Goal: Communication & Community: Answer question/provide support

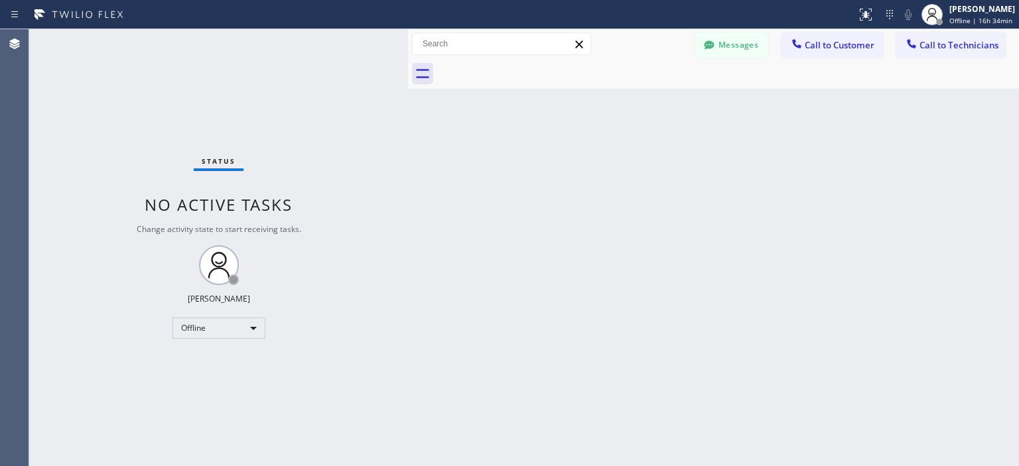
click at [717, 44] on div at bounding box center [709, 46] width 16 height 16
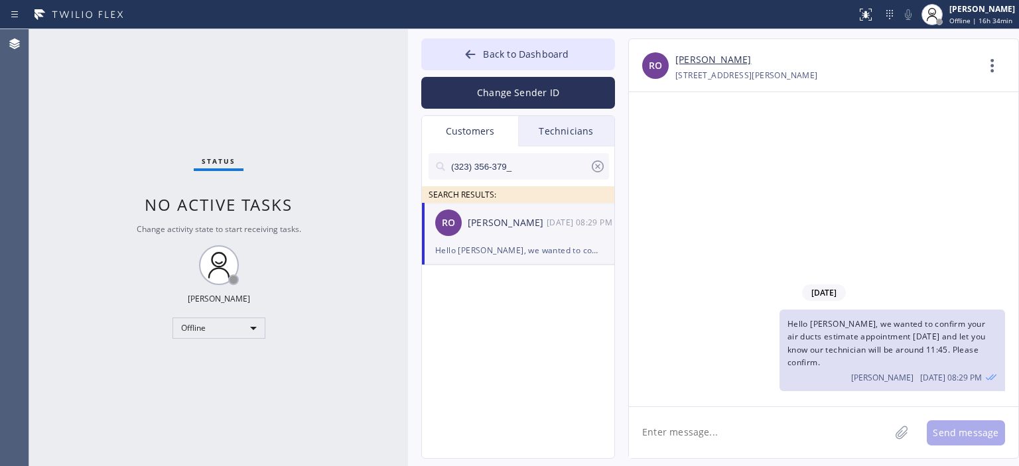
click at [595, 168] on icon at bounding box center [598, 167] width 16 height 16
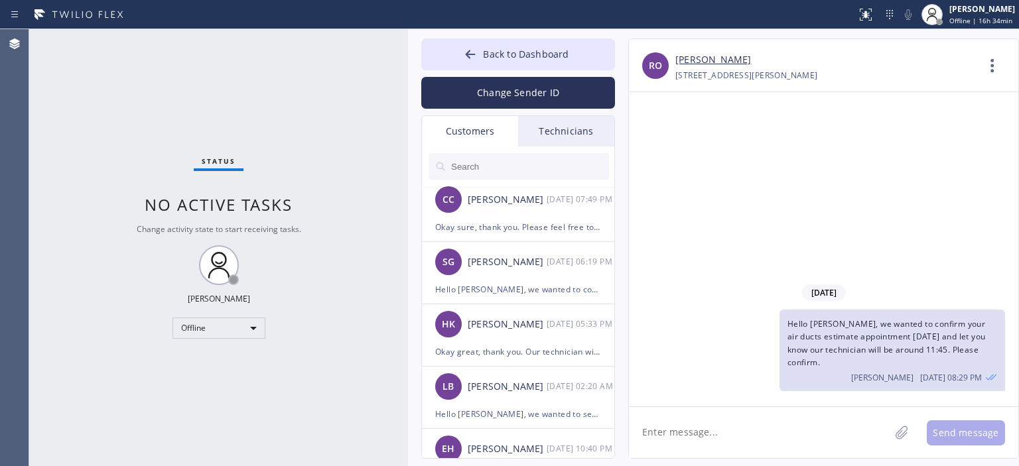
scroll to position [472, 0]
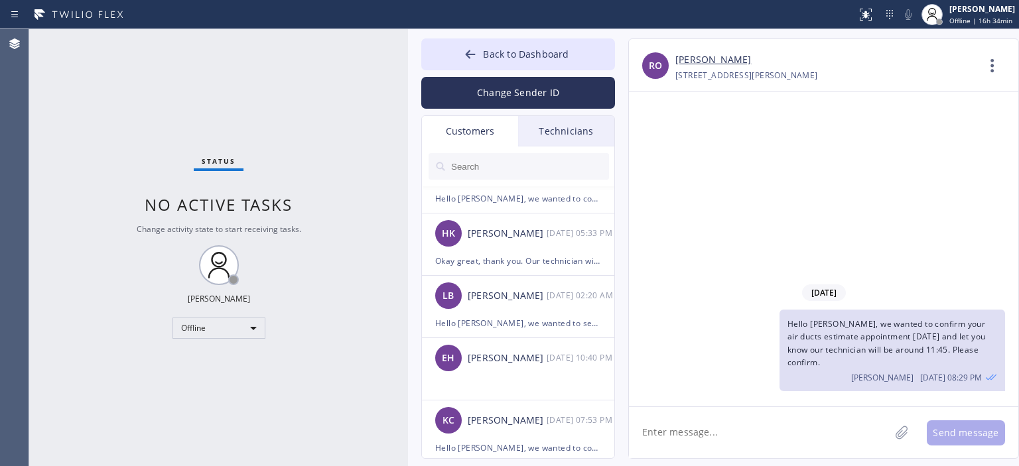
click at [502, 285] on div "LB [PERSON_NAME] [DATE] 02:20 AM" at bounding box center [519, 296] width 194 height 40
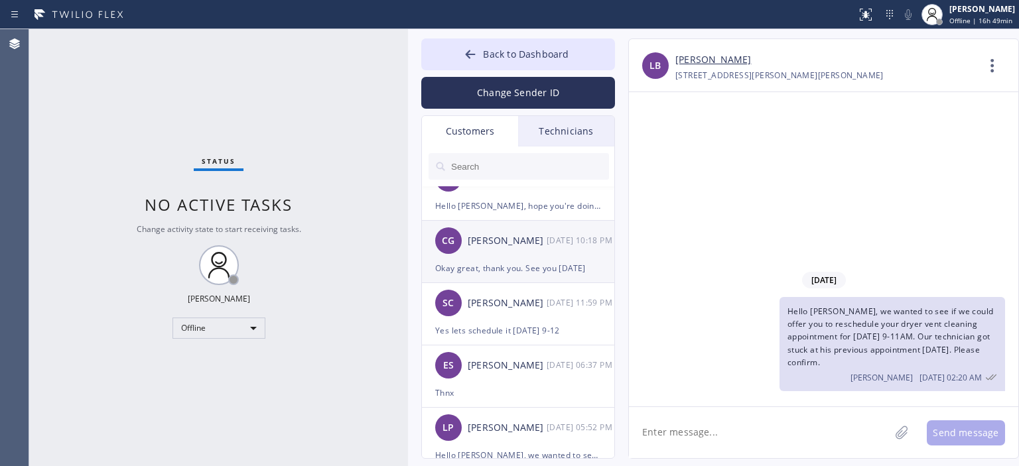
scroll to position [1587, 0]
click at [519, 164] on input "text" at bounding box center [529, 166] width 159 height 27
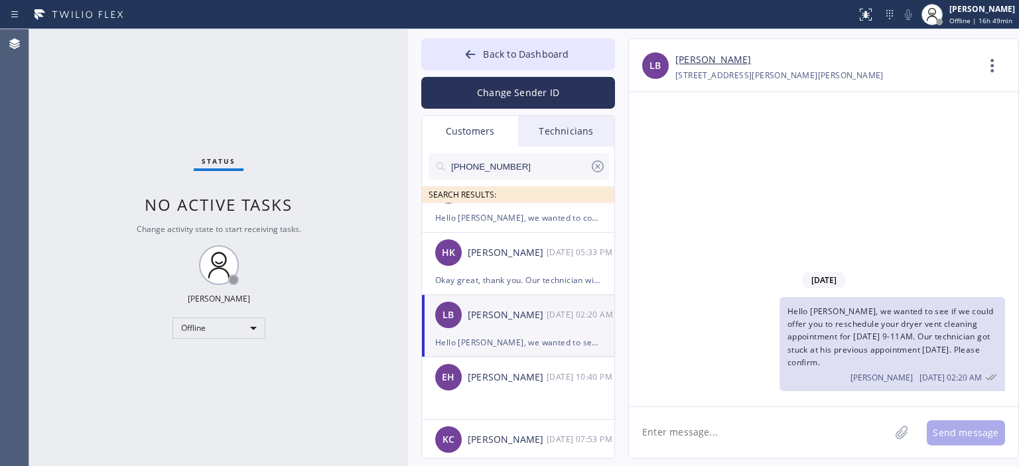
scroll to position [0, 0]
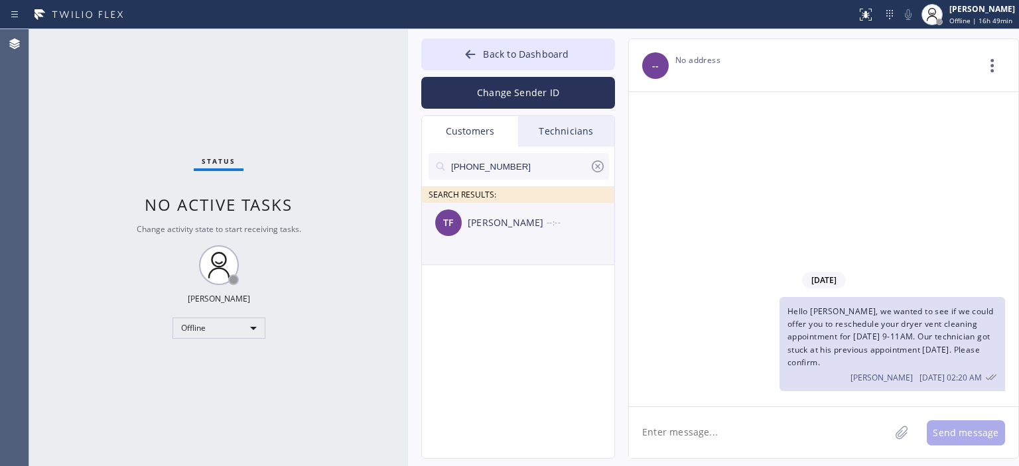
click at [536, 226] on div "[PERSON_NAME]" at bounding box center [507, 223] width 79 height 15
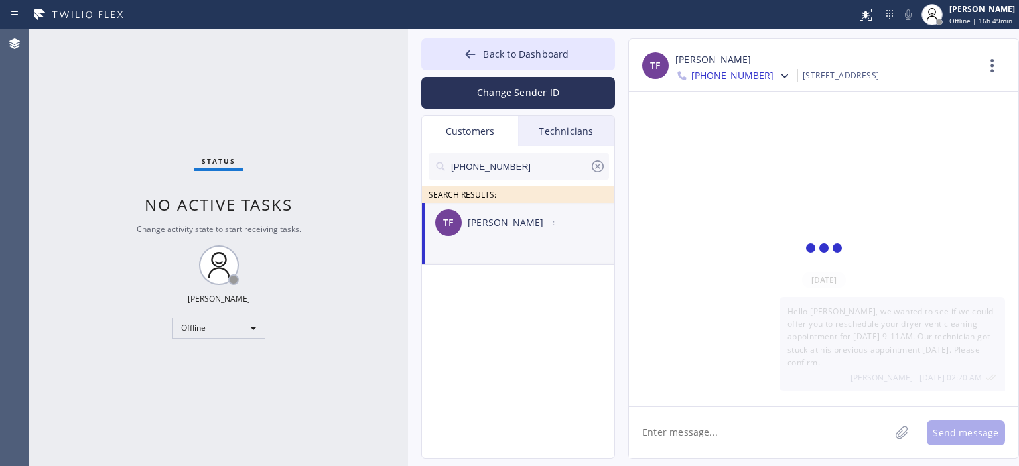
scroll to position [1988, 0]
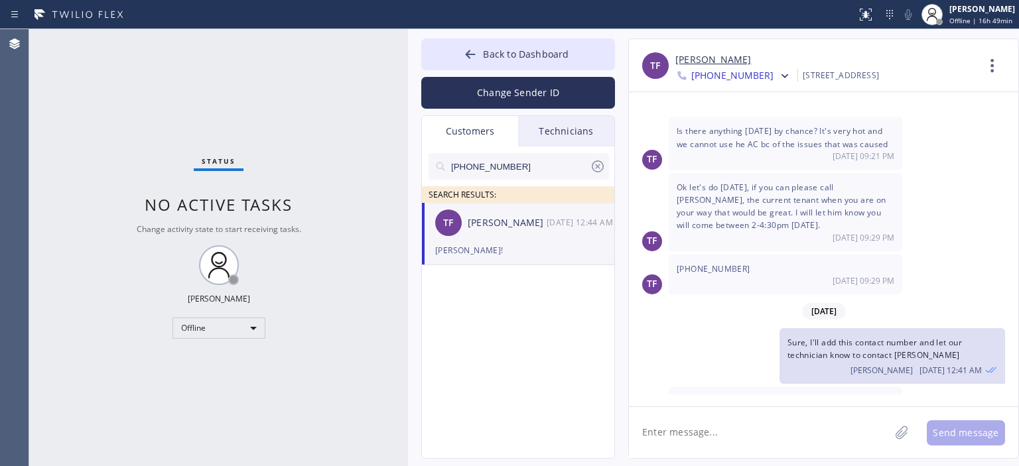
click at [749, 83] on span "[PHONE_NUMBER]" at bounding box center [732, 77] width 82 height 16
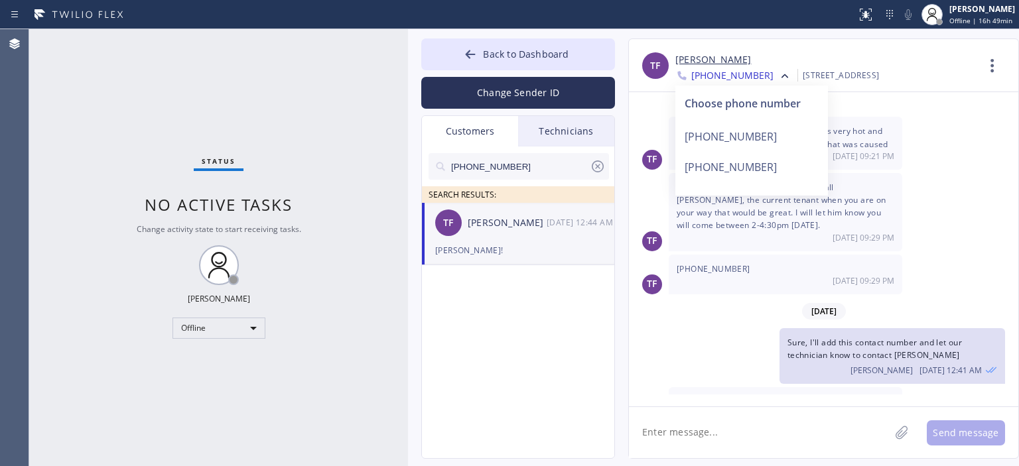
click at [723, 298] on div "[DATE]" at bounding box center [824, 311] width 390 height 27
click at [740, 328] on div "Sure, I'll add this contact number and let our technician know to contact [PERS…" at bounding box center [817, 356] width 376 height 56
click at [750, 70] on span "[PHONE_NUMBER]" at bounding box center [732, 77] width 82 height 16
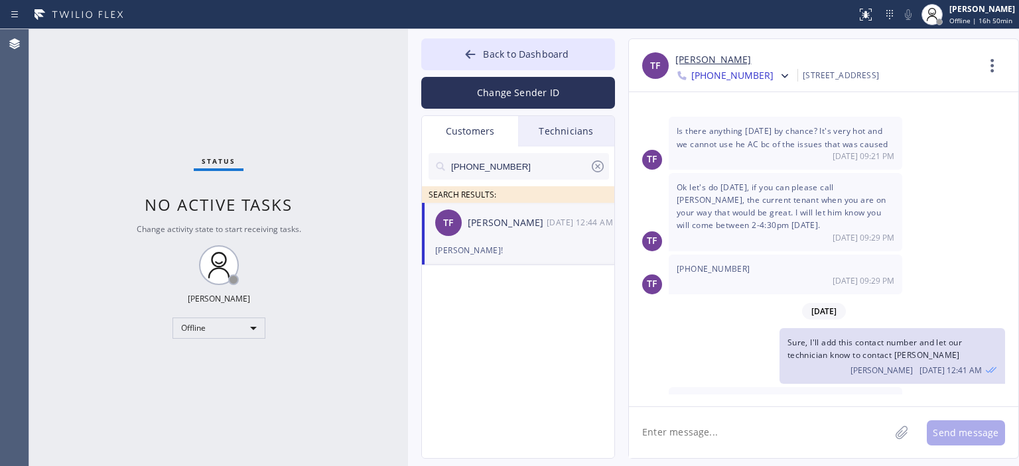
click at [707, 429] on textarea at bounding box center [759, 432] width 261 height 51
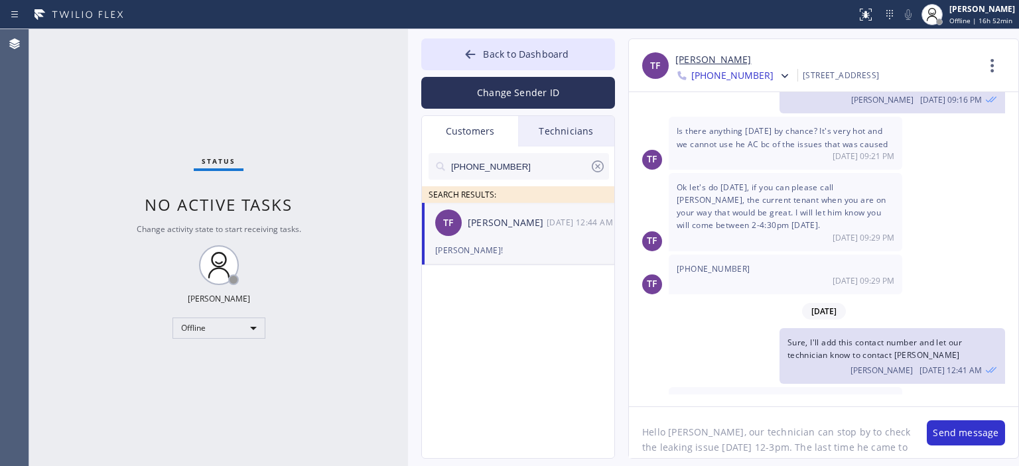
scroll to position [11, 0]
click at [863, 453] on textarea "Hello [PERSON_NAME], our technician can stop by to check the leaking issue [DAT…" at bounding box center [771, 432] width 285 height 51
click at [64, 135] on div "Status No active tasks Change activity state to start receiving tasks. [PERSON_…" at bounding box center [218, 247] width 379 height 437
click at [792, 453] on textarea "Hello [PERSON_NAME], our technician can stop by to check the leaking issue [DAT…" at bounding box center [771, 432] width 285 height 51
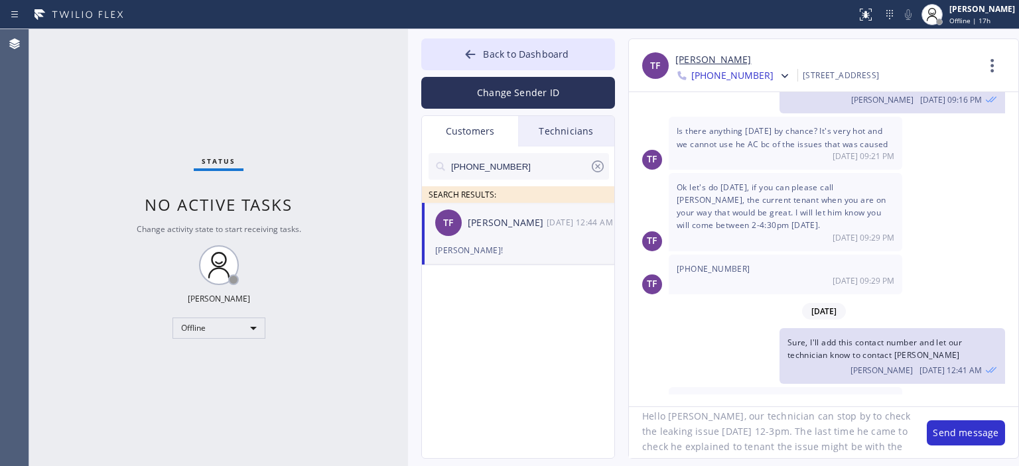
scroll to position [42, 0]
drag, startPoint x: 793, startPoint y: 432, endPoint x: 843, endPoint y: 460, distance: 57.0
click at [843, 460] on div "Back to Dashboard Change Sender ID Customers Technicians [PHONE_NUMBER] SEARCH …" at bounding box center [713, 247] width 611 height 437
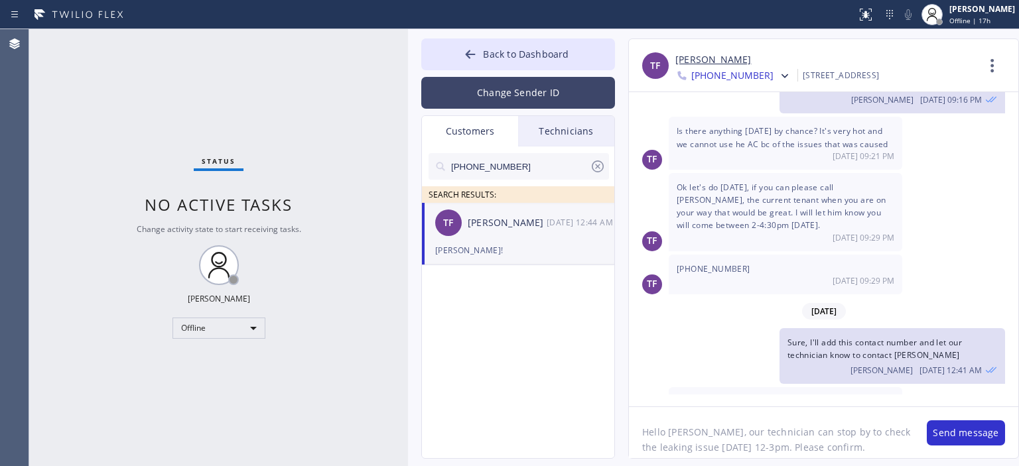
type textarea "Hello [PERSON_NAME], our technician can stop by to check the leaking issue [DAT…"
click at [562, 106] on button "Change Sender ID" at bounding box center [518, 93] width 194 height 32
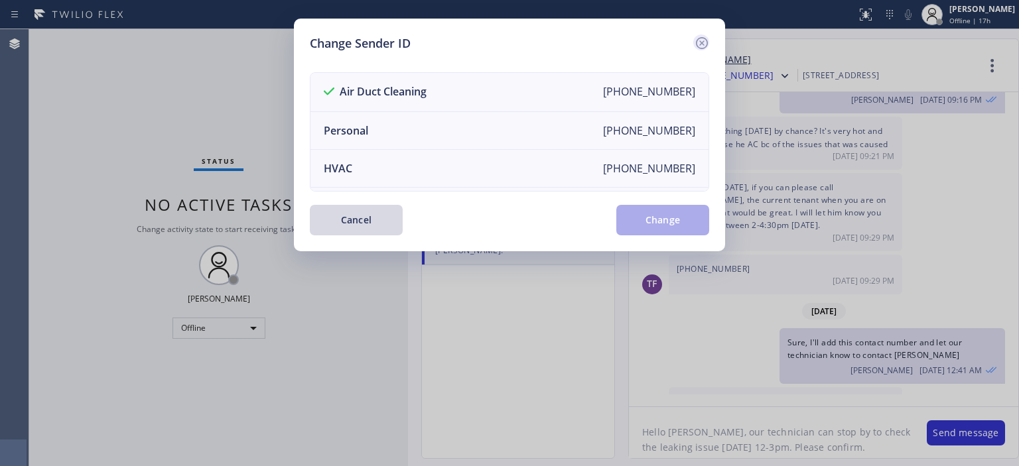
click at [695, 44] on icon at bounding box center [702, 43] width 16 height 16
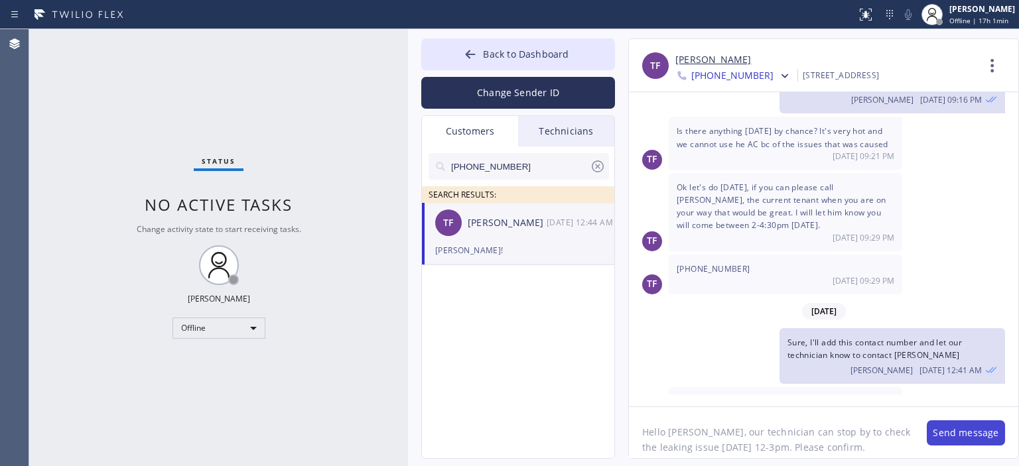
click at [948, 434] on button "Send message" at bounding box center [966, 433] width 78 height 25
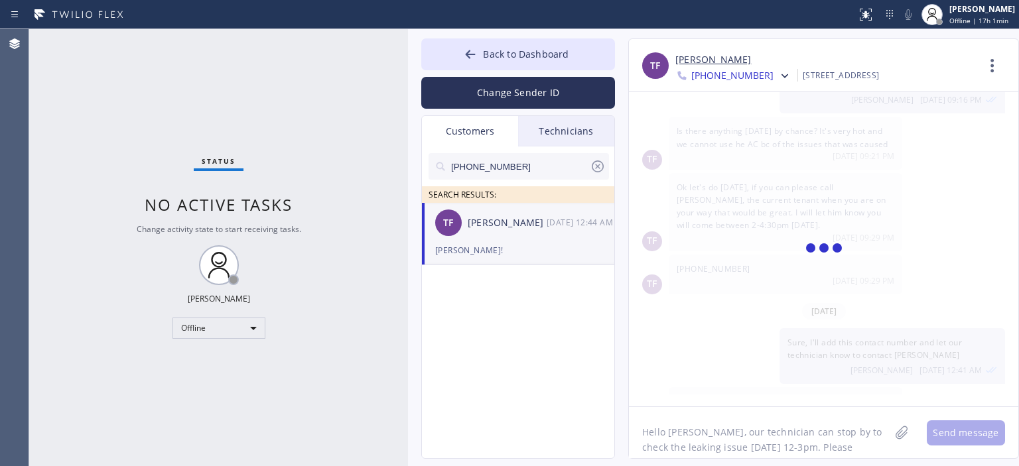
scroll to position [2077, 0]
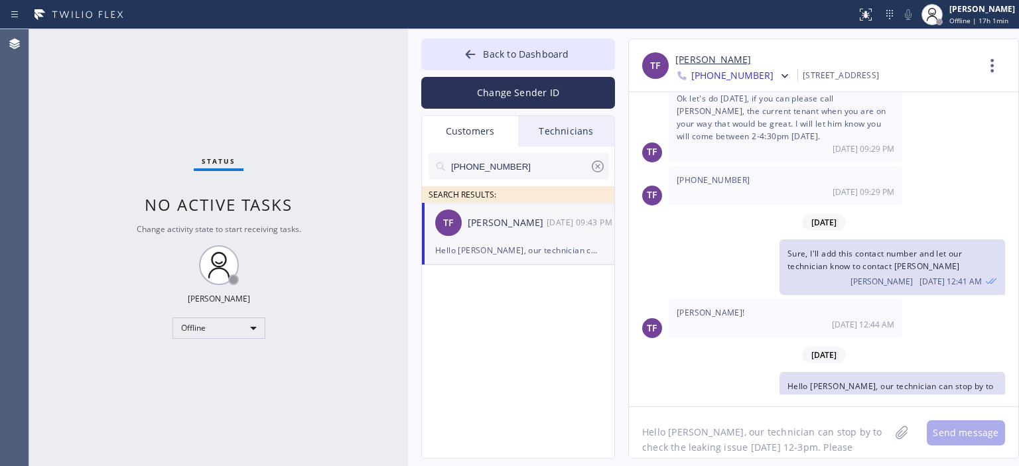
click at [595, 164] on icon at bounding box center [598, 167] width 16 height 16
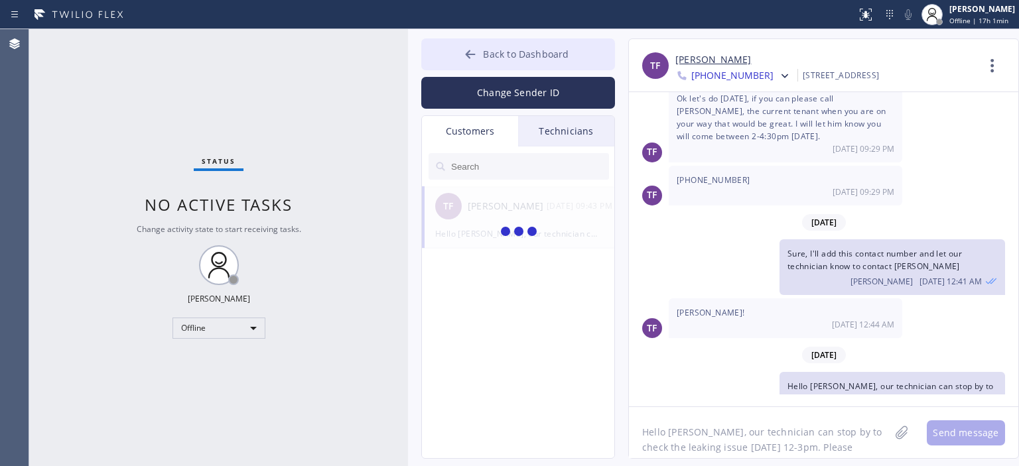
click at [470, 52] on icon at bounding box center [471, 54] width 10 height 9
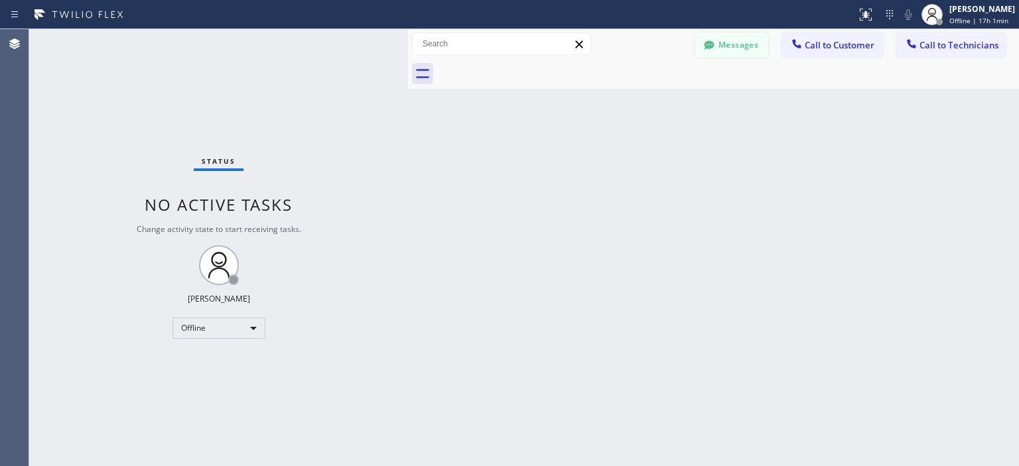
click at [743, 46] on button "Messages" at bounding box center [731, 45] width 73 height 25
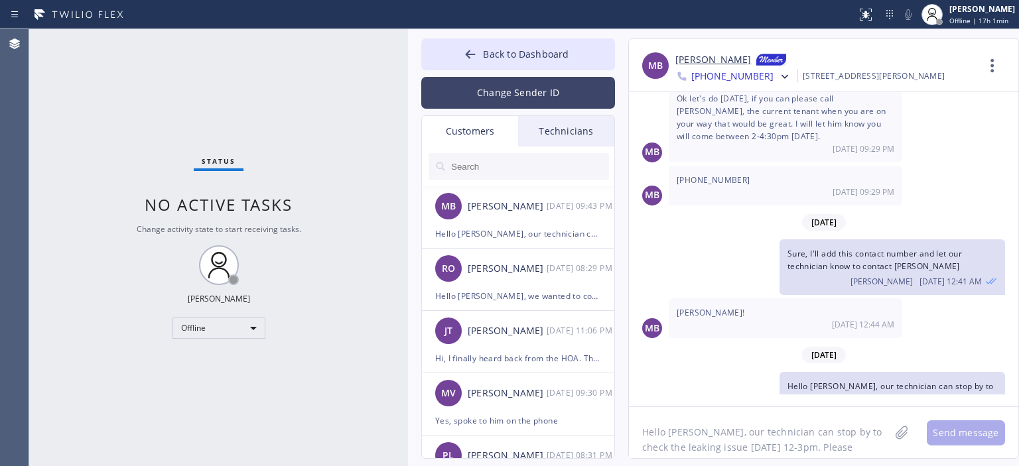
click at [496, 100] on button "Change Sender ID" at bounding box center [518, 93] width 194 height 32
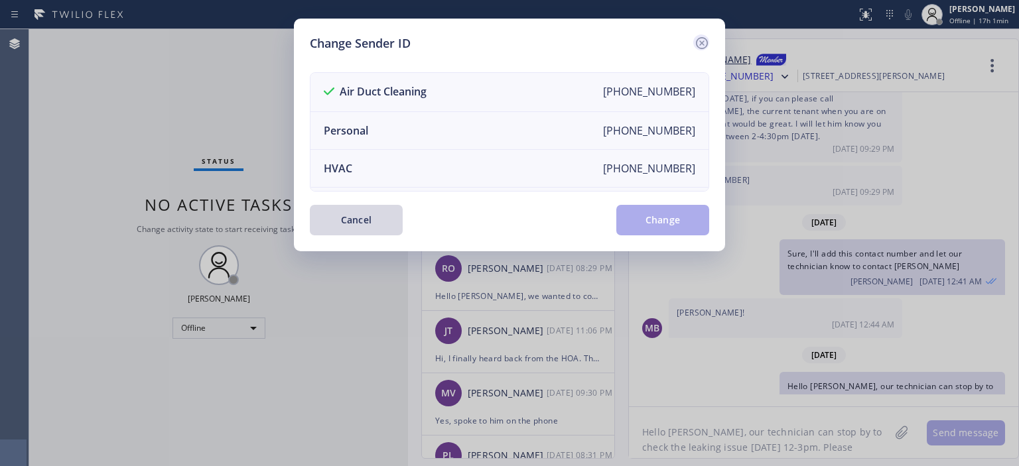
click at [700, 39] on icon at bounding box center [702, 43] width 16 height 16
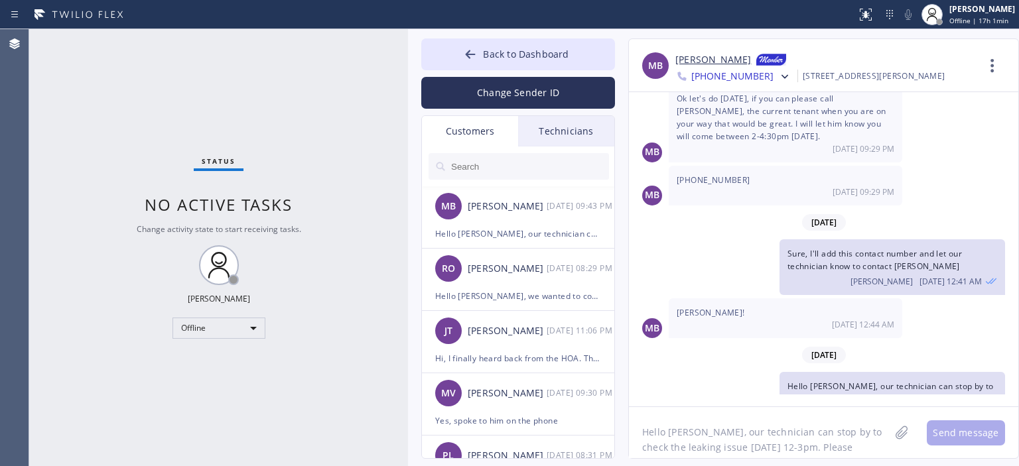
click at [490, 165] on input "text" at bounding box center [529, 166] width 159 height 27
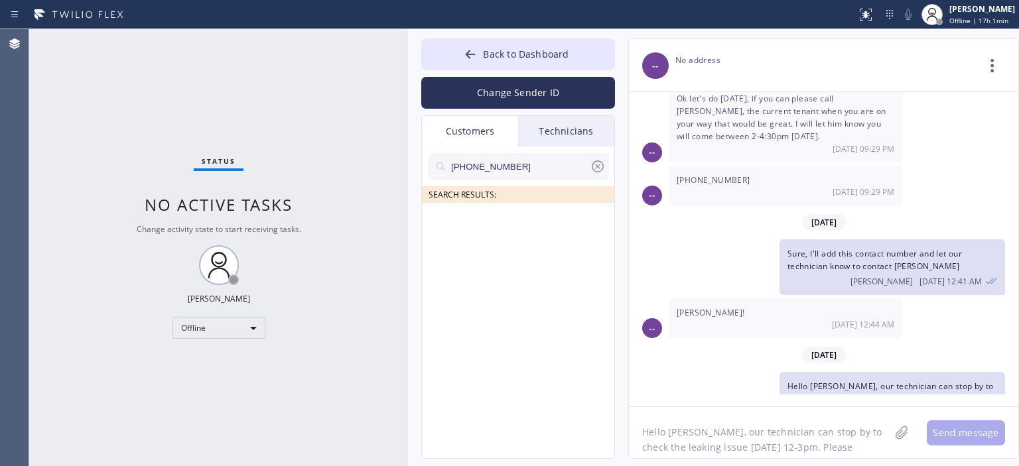
click at [531, 164] on input "[PHONE_NUMBER]" at bounding box center [520, 166] width 140 height 27
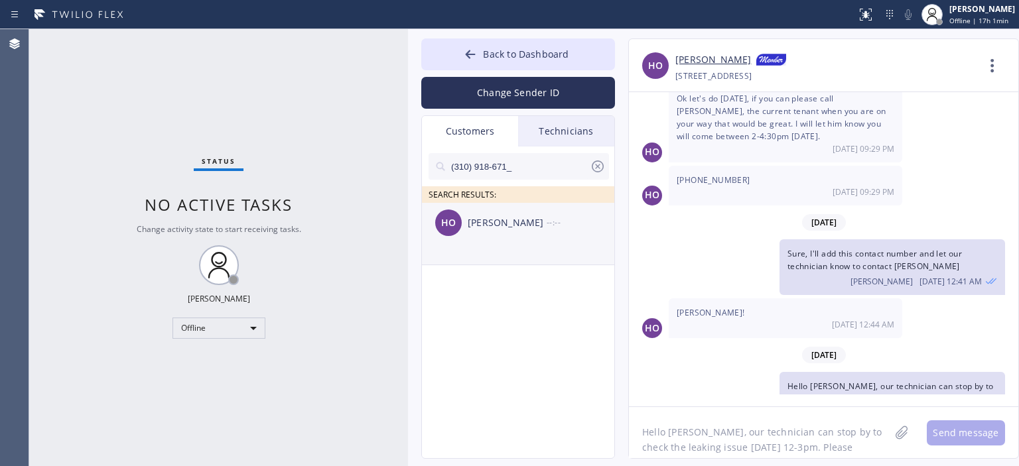
click at [514, 244] on li "HO [PERSON_NAME] --:--" at bounding box center [519, 234] width 194 height 62
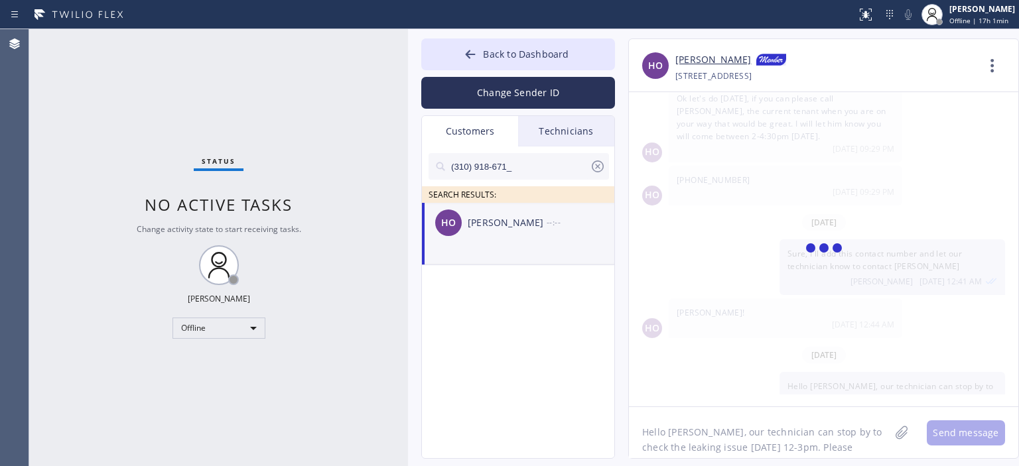
scroll to position [0, 0]
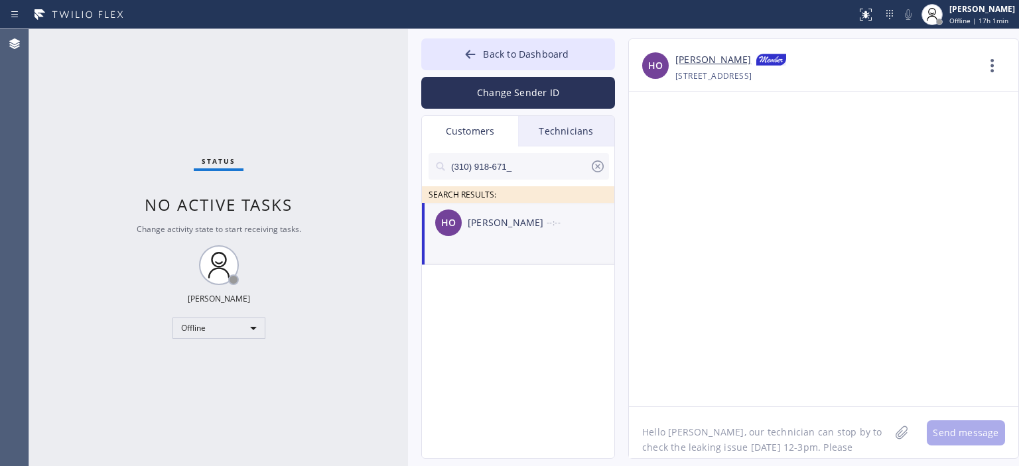
click at [727, 445] on textarea "Hello [PERSON_NAME], our technician can stop by to check the leaking issue [DAT…" at bounding box center [759, 432] width 261 height 51
click at [727, 445] on textarea "Hello [PERSON_NAME], we wanted to follow up on Air Ducts Cleaning appointment a…" at bounding box center [771, 432] width 285 height 51
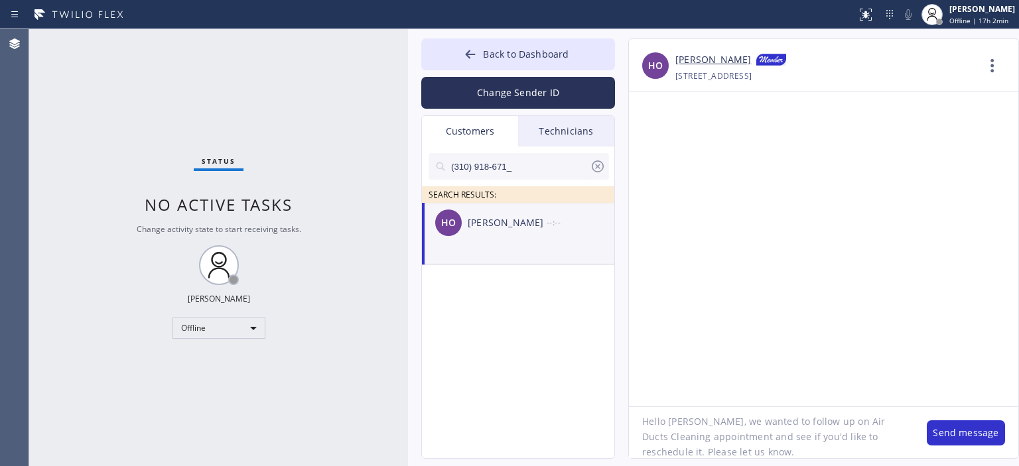
type textarea "Hello [PERSON_NAME], we wanted to follow up on Air Ducts Cleaning appointment a…"
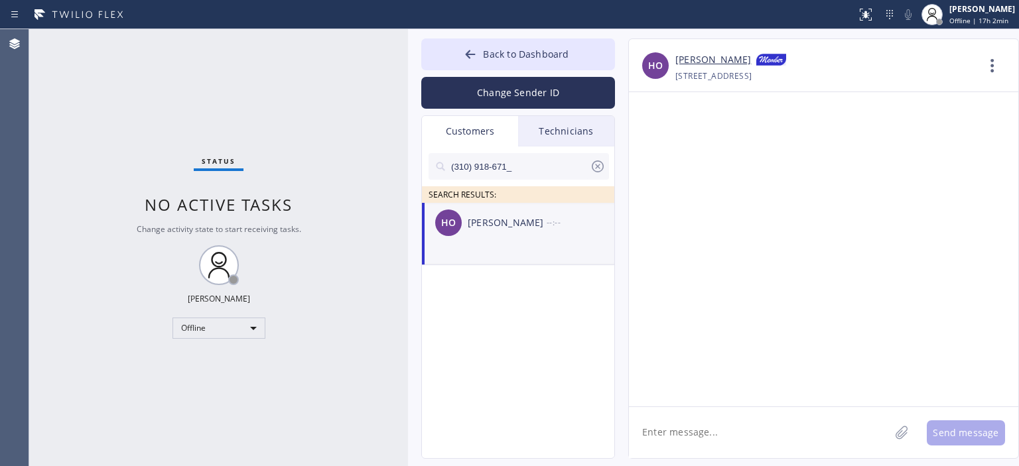
paste textarea "Hello [PERSON_NAME], we wanted to follow up on Air Ducts Cleaning appointment a…"
type textarea "Hello [PERSON_NAME], we wanted to follow up on Air Ducts Cleaning appointment a…"
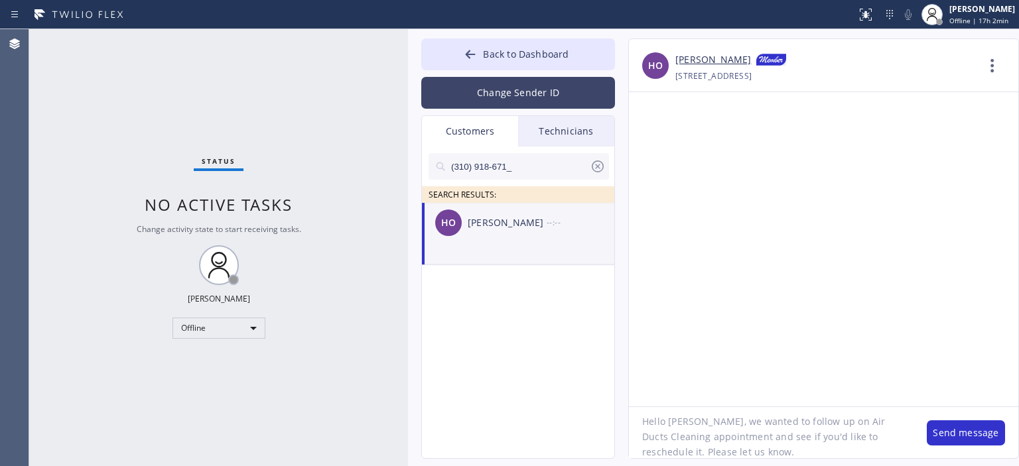
click at [494, 107] on button "Change Sender ID" at bounding box center [518, 93] width 194 height 32
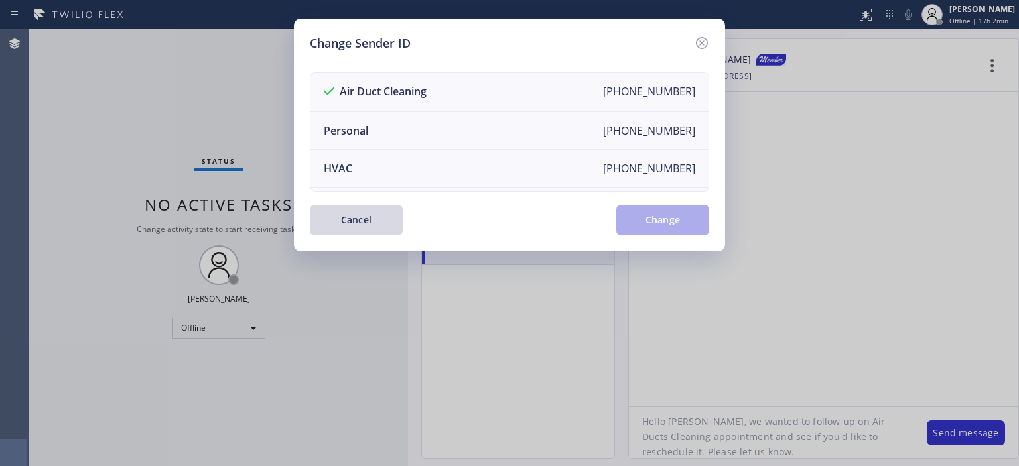
click at [700, 36] on icon at bounding box center [702, 43] width 16 height 16
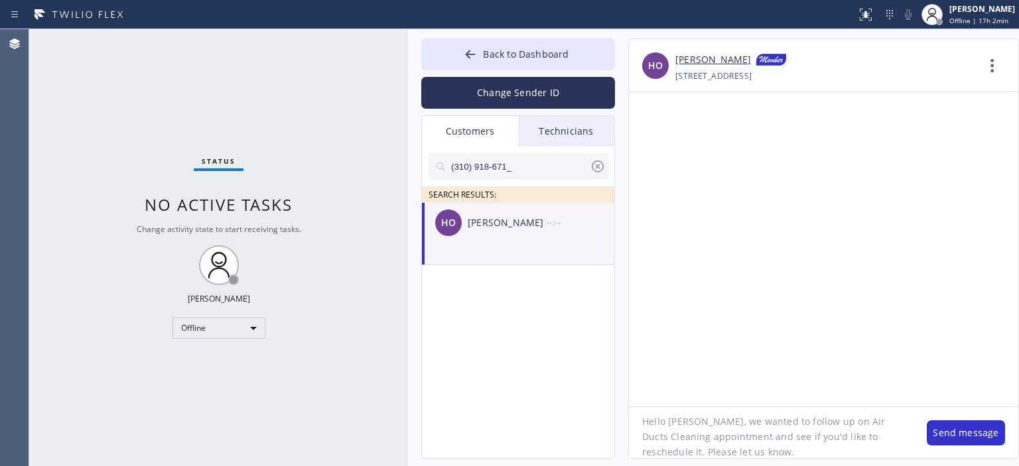
click at [833, 447] on textarea "Hello [PERSON_NAME], we wanted to follow up on Air Ducts Cleaning appointment a…" at bounding box center [771, 432] width 285 height 51
click at [940, 440] on button "Send message" at bounding box center [966, 433] width 78 height 25
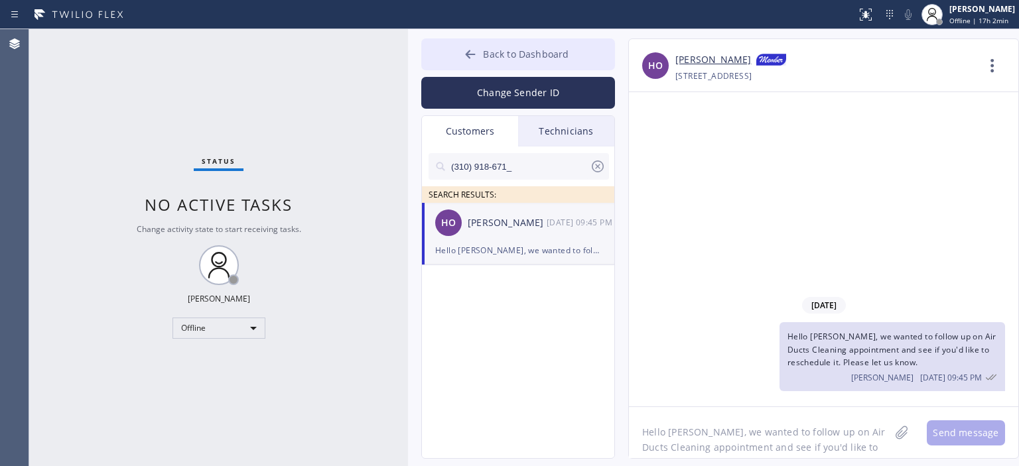
click at [465, 46] on button "Back to Dashboard" at bounding box center [518, 54] width 194 height 32
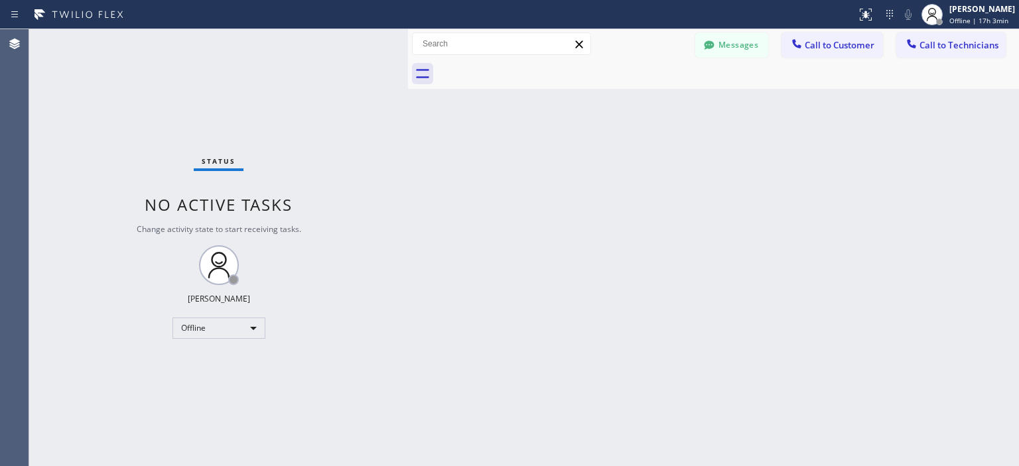
drag, startPoint x: 53, startPoint y: 108, endPoint x: 180, endPoint y: 78, distance: 130.2
click at [54, 107] on div "Status No active tasks Change activity state to start receiving tasks. [PERSON_…" at bounding box center [218, 247] width 379 height 437
click at [730, 44] on button "Messages" at bounding box center [731, 45] width 73 height 25
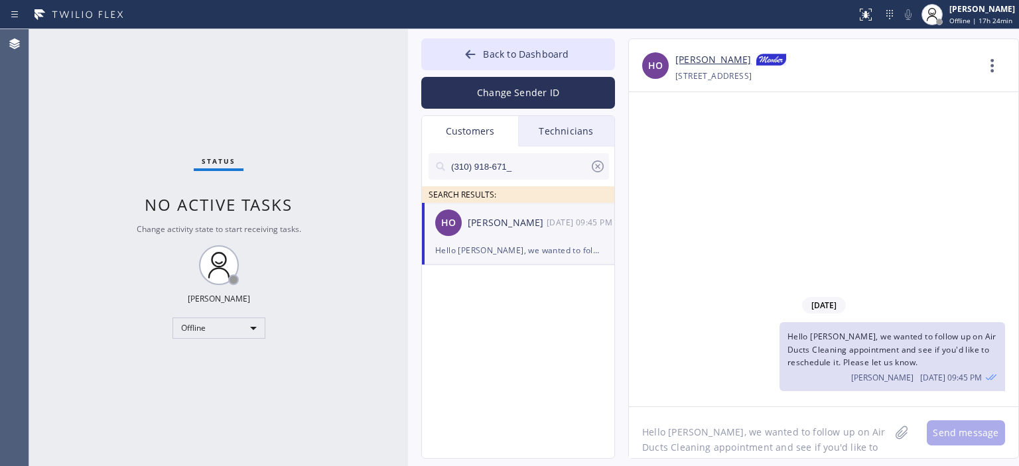
click at [595, 167] on icon at bounding box center [598, 167] width 16 height 16
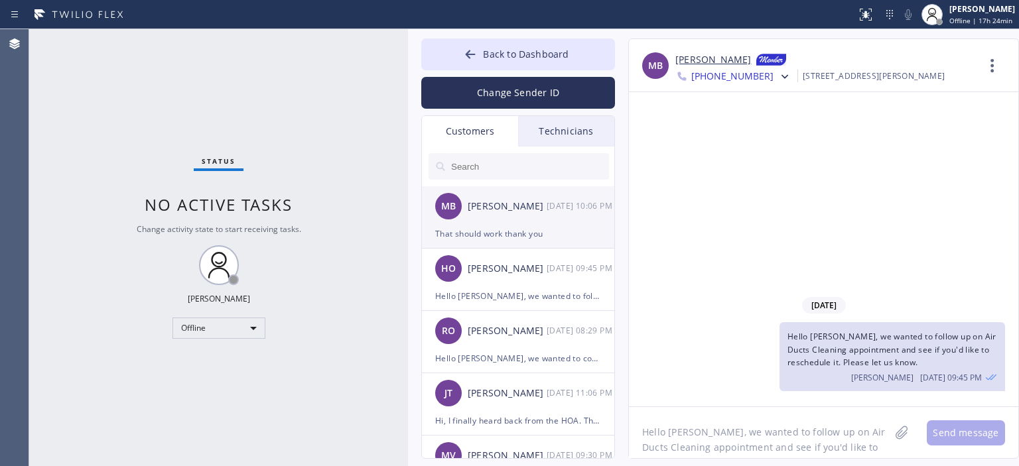
click at [567, 223] on div "MB [PERSON_NAME] [DATE] 10:06 PM" at bounding box center [519, 206] width 194 height 40
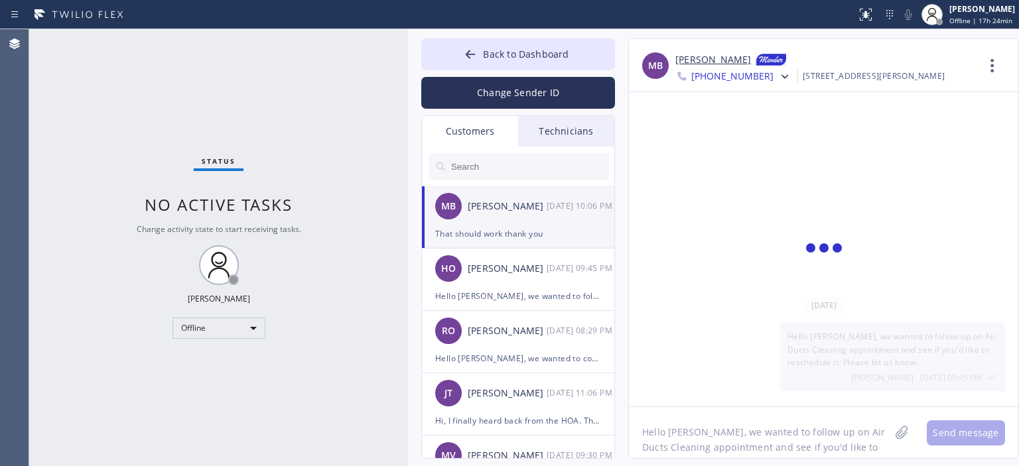
scroll to position [2119, 0]
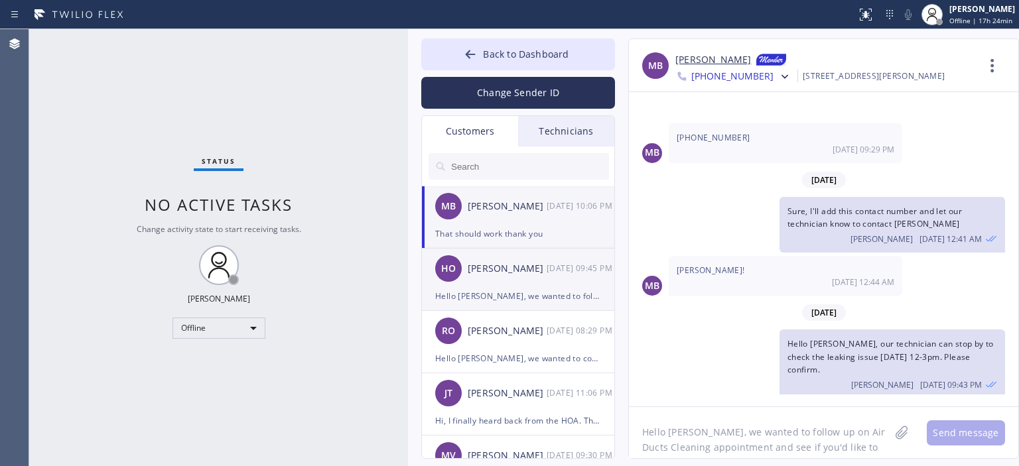
click at [524, 294] on div "Hello [PERSON_NAME], we wanted to follow up on Air Ducts Cleaning appointment a…" at bounding box center [518, 296] width 166 height 15
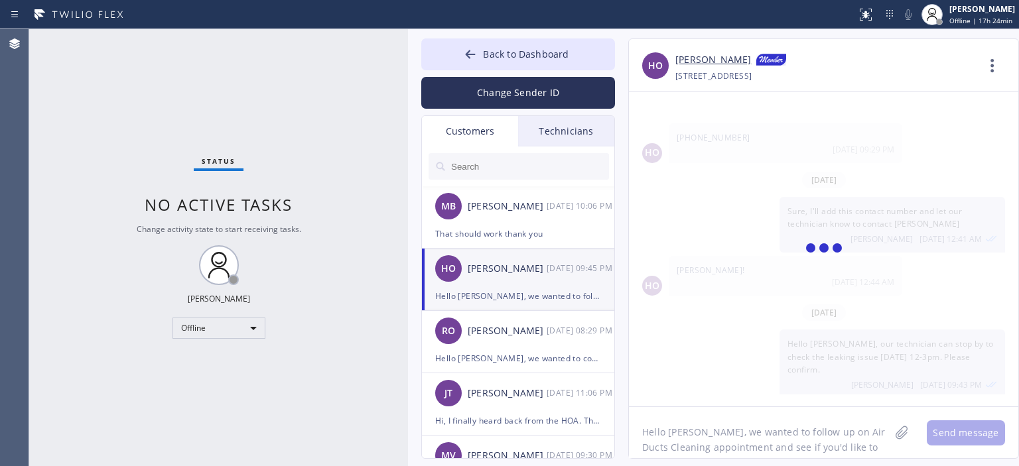
scroll to position [0, 0]
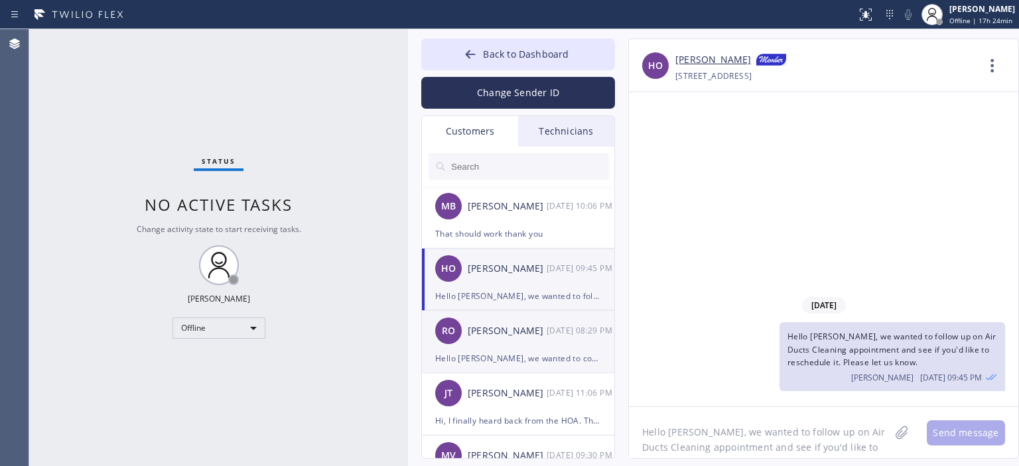
click at [558, 324] on div "[DATE] 08:29 PM" at bounding box center [581, 330] width 69 height 15
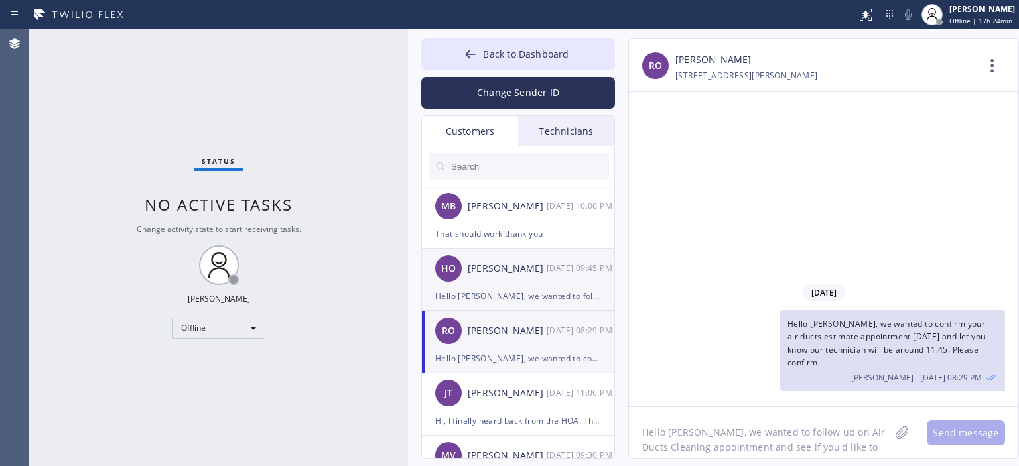
click at [536, 255] on div "HO [PERSON_NAME] [DATE] 09:45 PM" at bounding box center [519, 269] width 194 height 40
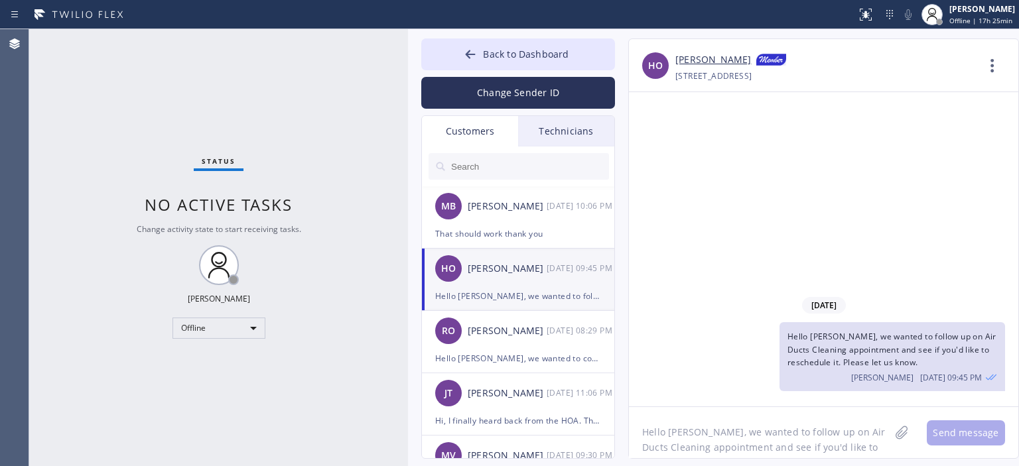
drag, startPoint x: 64, startPoint y: 132, endPoint x: 155, endPoint y: 98, distance: 97.0
click at [64, 130] on div "Status No active tasks Change activity state to start receiving tasks. [PERSON_…" at bounding box center [218, 247] width 379 height 437
